Goal: Information Seeking & Learning: Check status

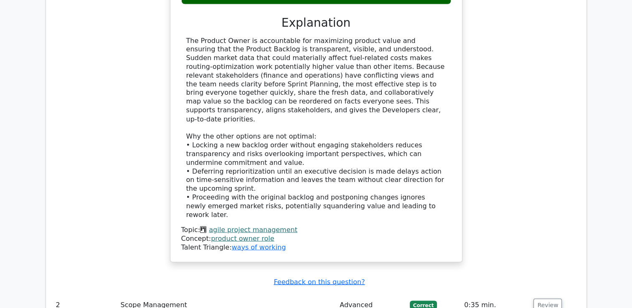
scroll to position [1647, 0]
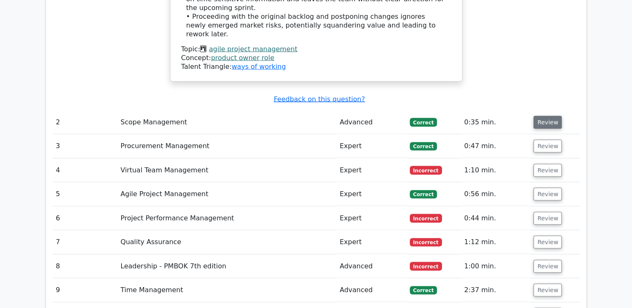
click at [549, 116] on button "Review" at bounding box center [547, 122] width 28 height 13
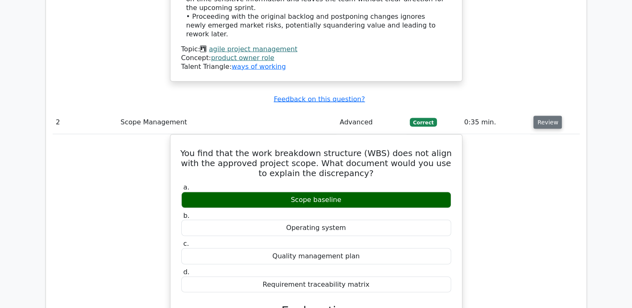
click at [545, 116] on button "Review" at bounding box center [547, 122] width 28 height 13
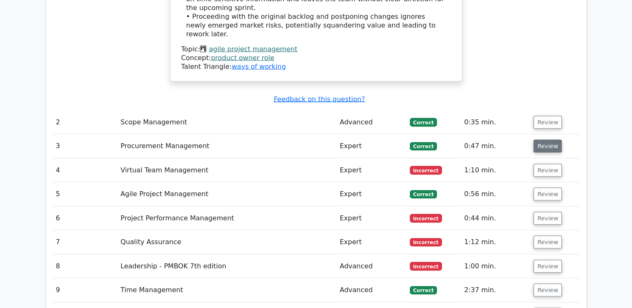
click at [548, 140] on button "Review" at bounding box center [547, 146] width 28 height 13
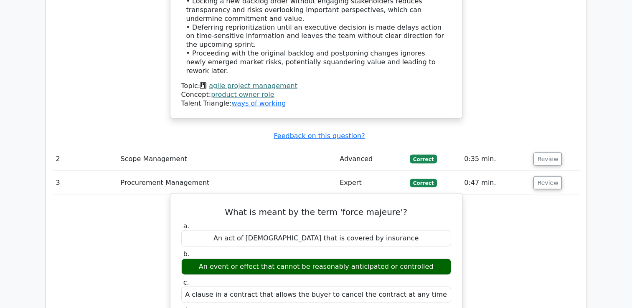
scroll to position [1564, 0]
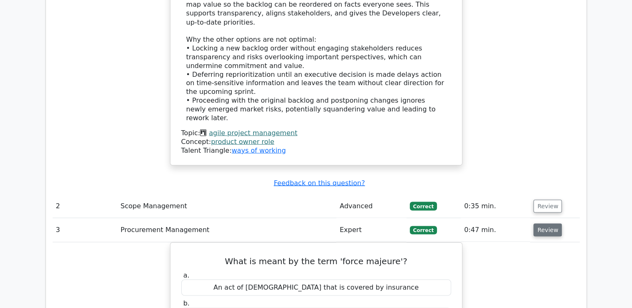
click at [544, 224] on button "Review" at bounding box center [547, 230] width 28 height 13
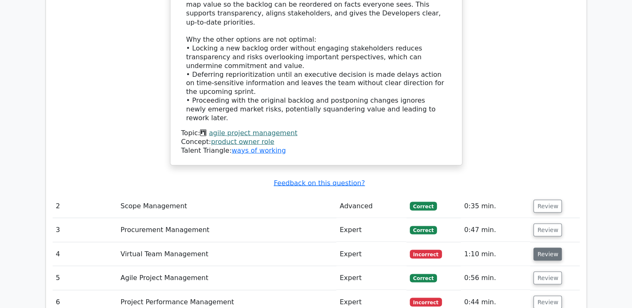
click at [546, 248] on button "Review" at bounding box center [547, 254] width 28 height 13
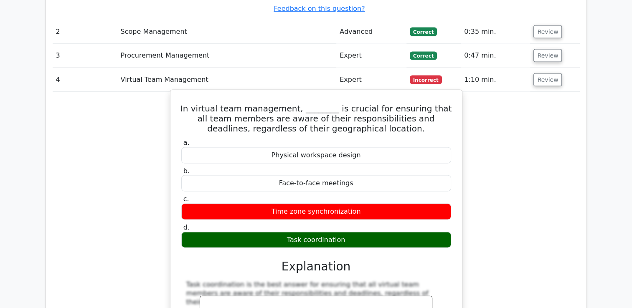
scroll to position [1689, 0]
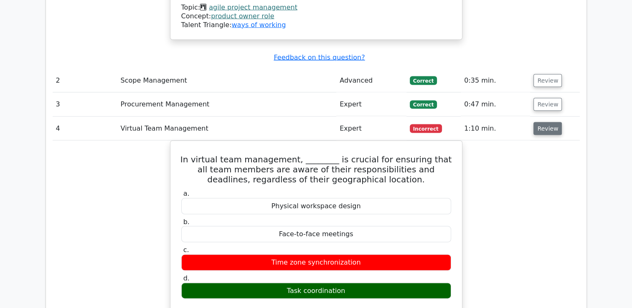
click at [547, 122] on button "Review" at bounding box center [547, 128] width 28 height 13
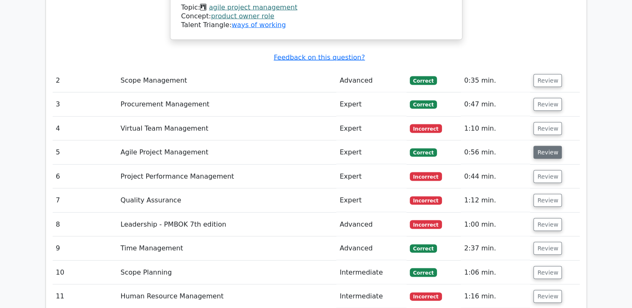
click at [546, 146] on button "Review" at bounding box center [547, 152] width 28 height 13
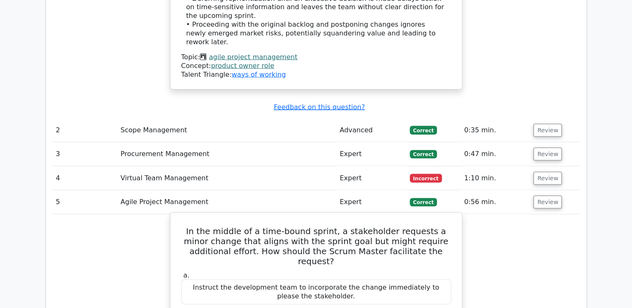
scroll to position [1622, 0]
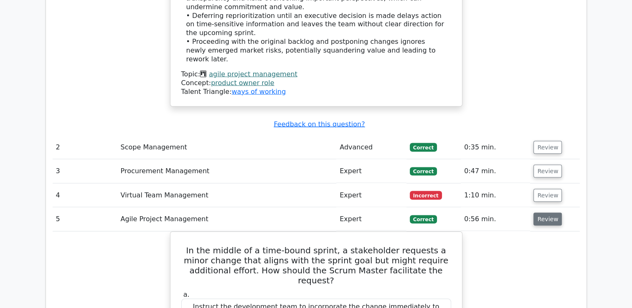
click at [545, 213] on button "Review" at bounding box center [547, 219] width 28 height 13
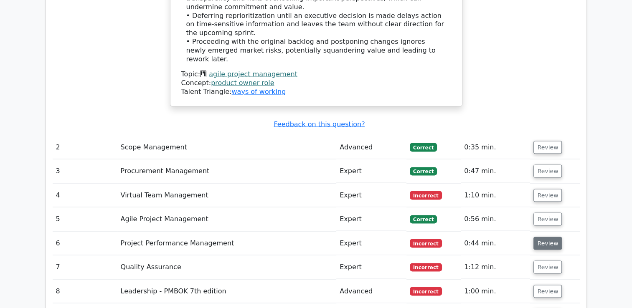
click at [544, 237] on button "Review" at bounding box center [547, 243] width 28 height 13
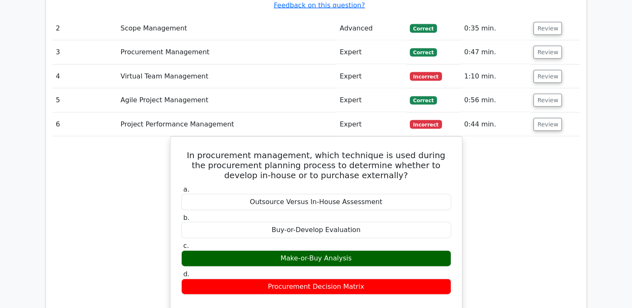
scroll to position [1664, 0]
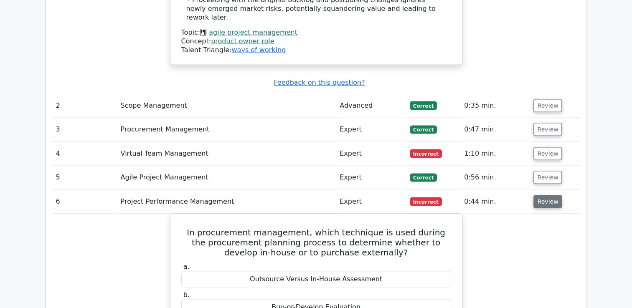
click at [544, 196] on button "Review" at bounding box center [547, 202] width 28 height 13
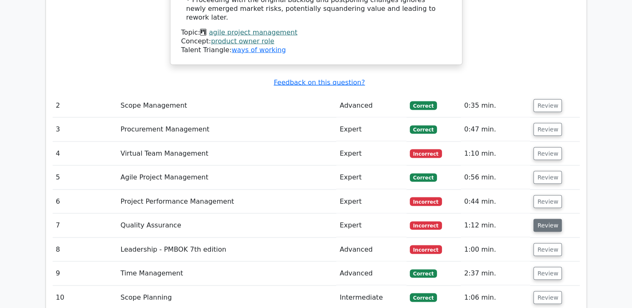
click at [544, 219] on button "Review" at bounding box center [547, 225] width 28 height 13
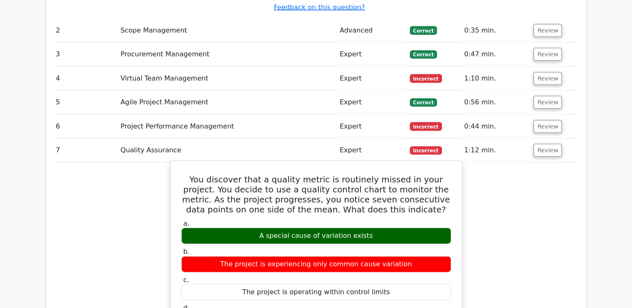
scroll to position [1748, 0]
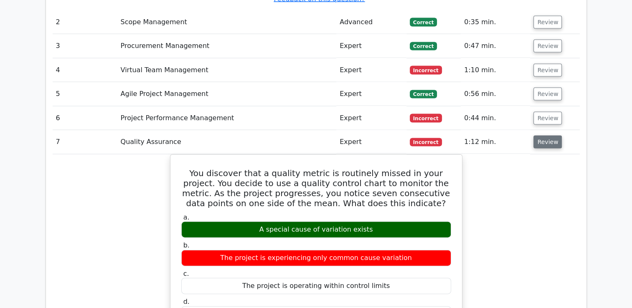
click at [541, 136] on button "Review" at bounding box center [547, 142] width 28 height 13
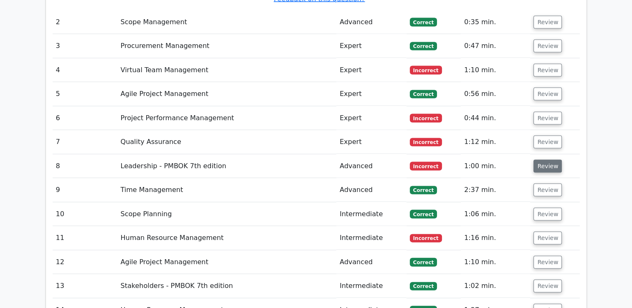
click at [539, 160] on button "Review" at bounding box center [547, 166] width 28 height 13
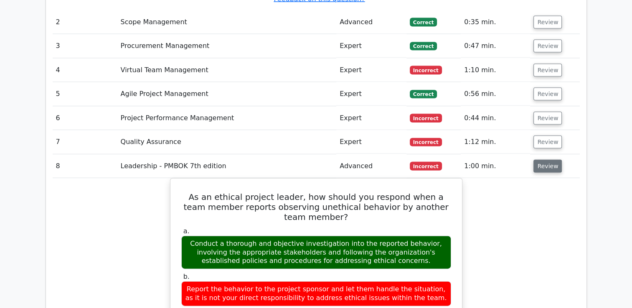
click at [539, 160] on button "Review" at bounding box center [547, 166] width 28 height 13
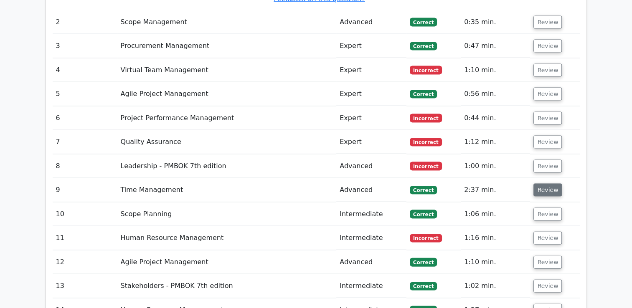
click at [543, 184] on button "Review" at bounding box center [547, 190] width 28 height 13
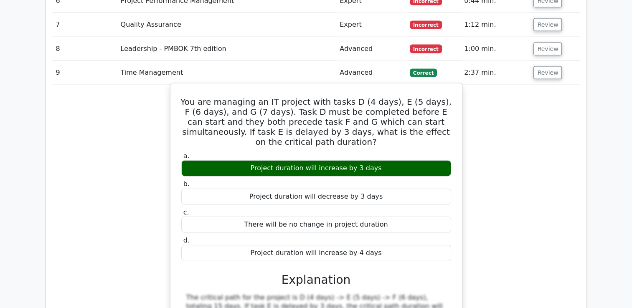
scroll to position [1664, 0]
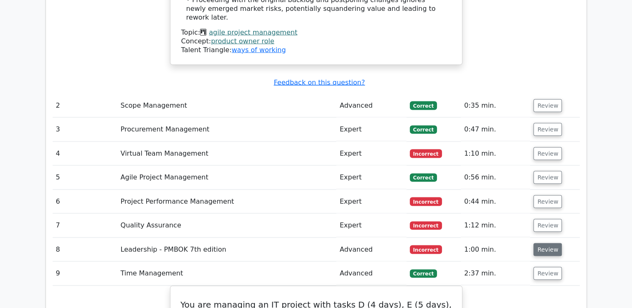
click at [544, 244] on button "Review" at bounding box center [547, 250] width 28 height 13
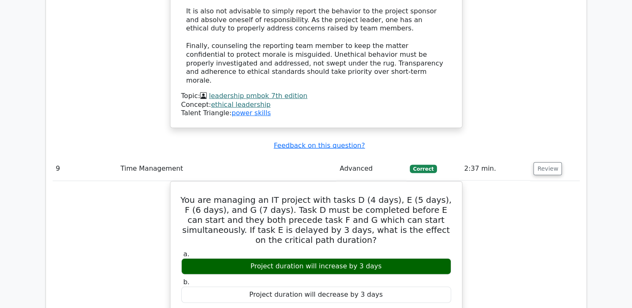
scroll to position [2207, 0]
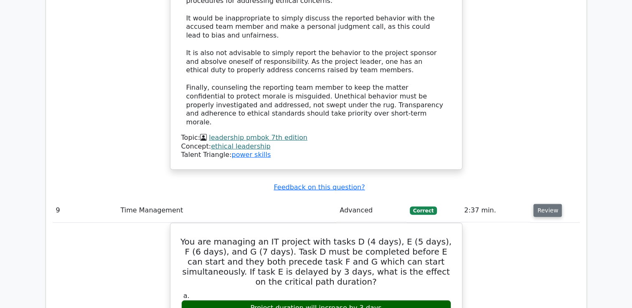
click at [547, 204] on button "Review" at bounding box center [547, 210] width 28 height 13
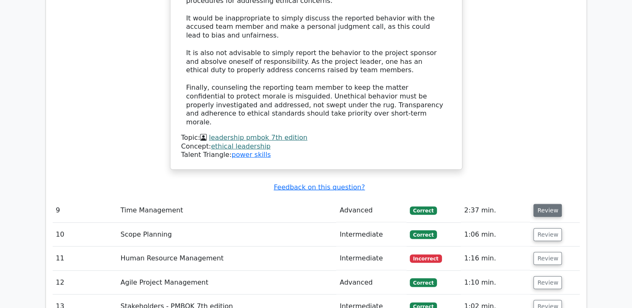
click at [547, 204] on button "Review" at bounding box center [547, 210] width 28 height 13
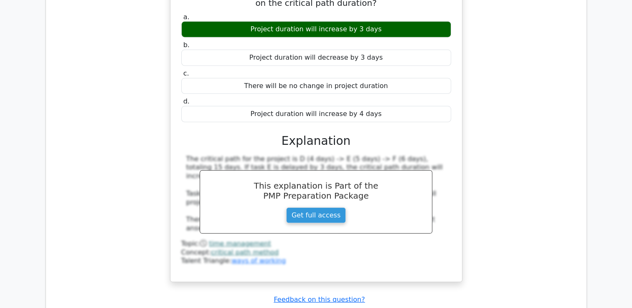
scroll to position [2583, 0]
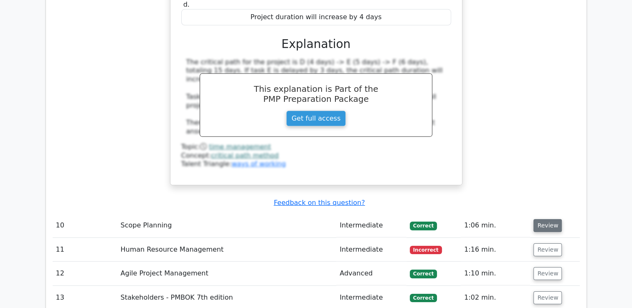
click at [542, 219] on button "Review" at bounding box center [547, 225] width 28 height 13
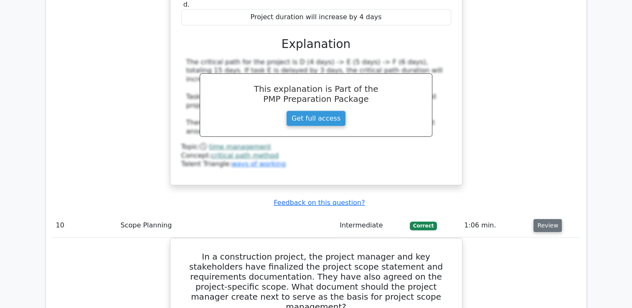
click at [542, 219] on button "Review" at bounding box center [547, 225] width 28 height 13
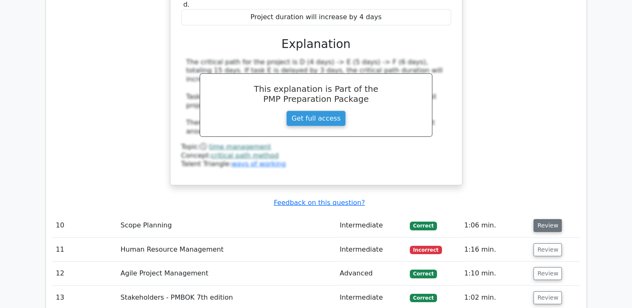
click at [542, 219] on button "Review" at bounding box center [547, 225] width 28 height 13
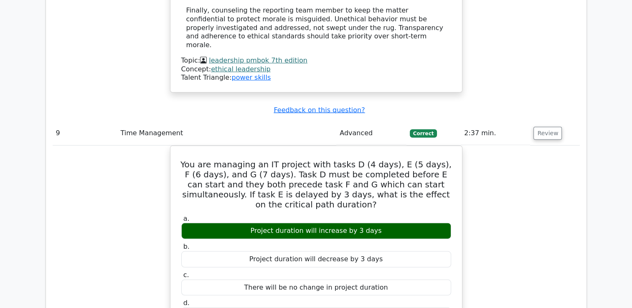
scroll to position [2541, 0]
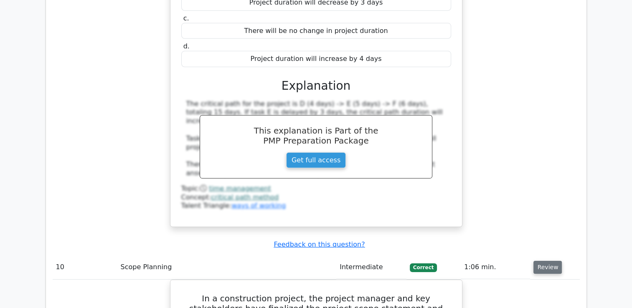
click at [543, 261] on button "Review" at bounding box center [547, 267] width 28 height 13
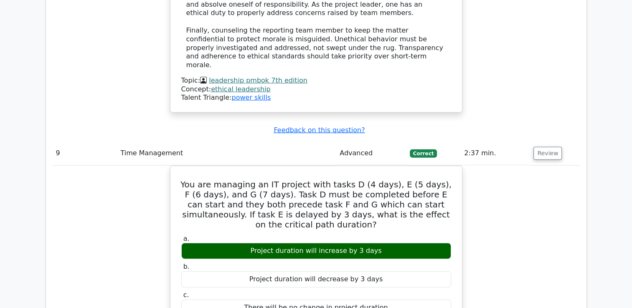
scroll to position [2123, 0]
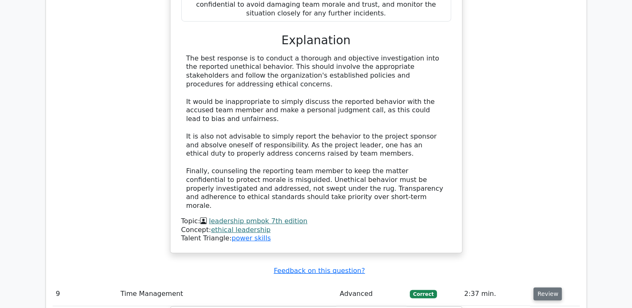
click at [543, 288] on button "Review" at bounding box center [547, 294] width 28 height 13
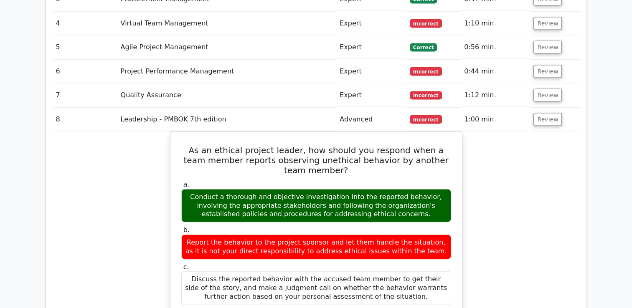
scroll to position [1748, 0]
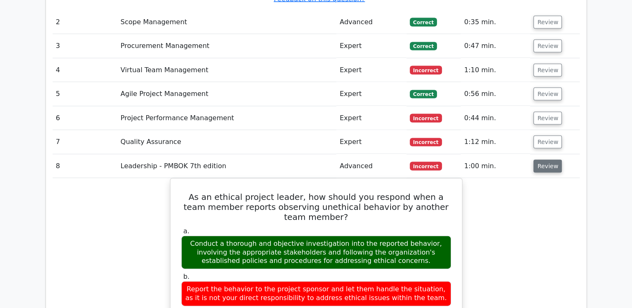
click at [544, 160] on button "Review" at bounding box center [547, 166] width 28 height 13
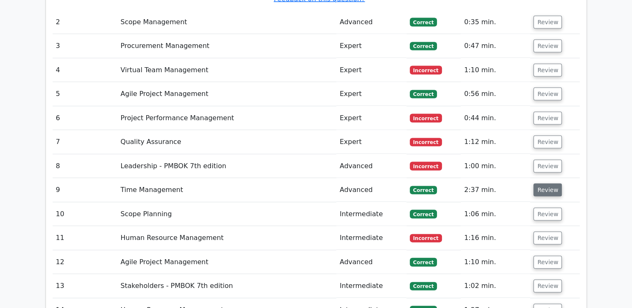
click at [544, 184] on button "Review" at bounding box center [547, 190] width 28 height 13
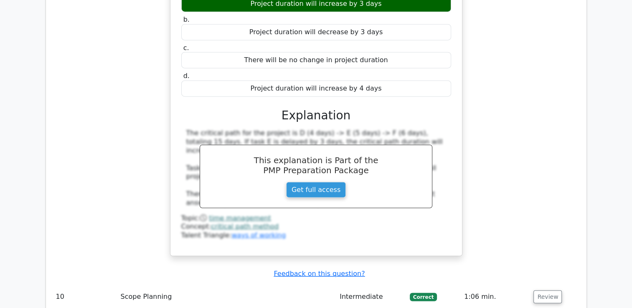
scroll to position [2082, 0]
